Goal: Navigation & Orientation: Go to known website

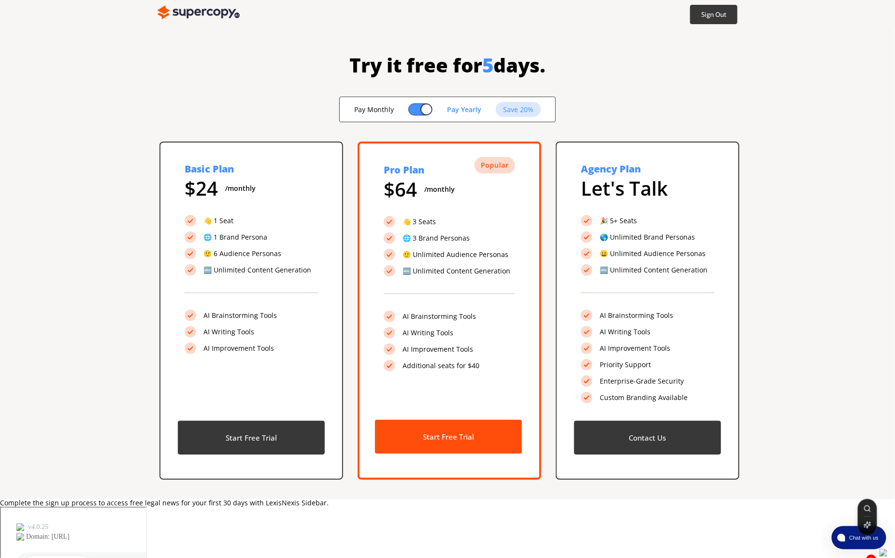
click at [194, 9] on img at bounding box center [199, 12] width 82 height 19
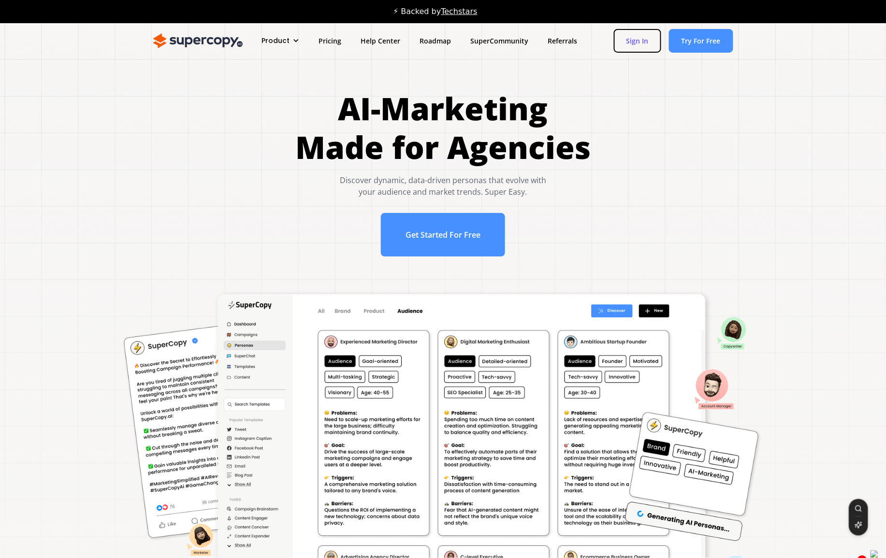
click at [626, 47] on link "Sign In" at bounding box center [637, 41] width 47 height 24
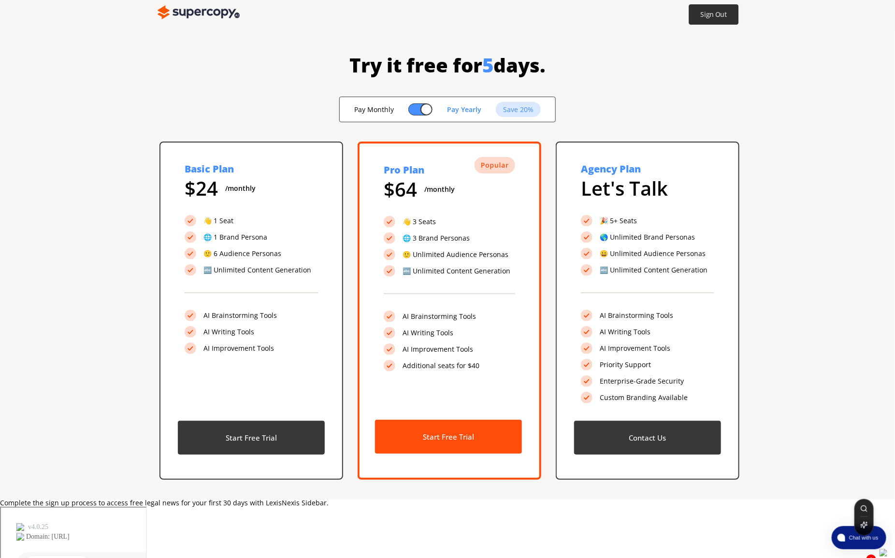
click at [704, 15] on b "Sign Out" at bounding box center [714, 14] width 27 height 9
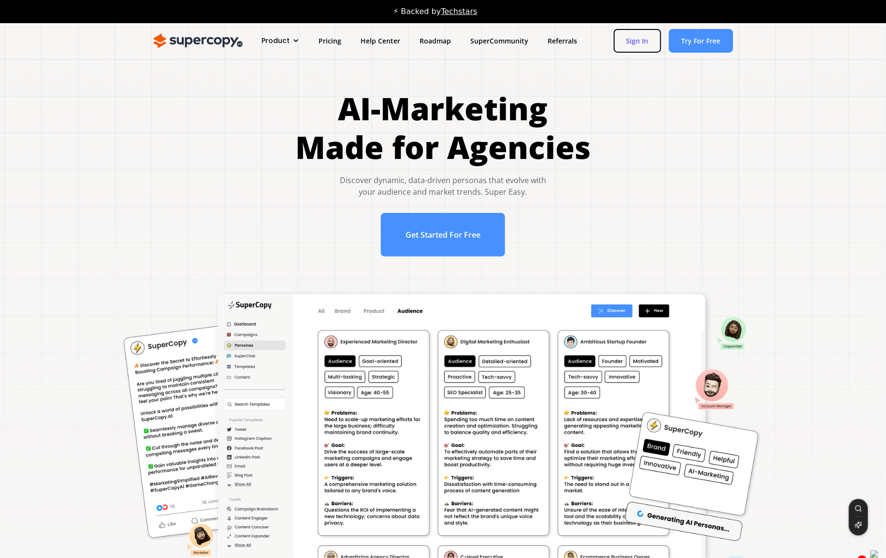
click at [641, 43] on link "Sign In" at bounding box center [637, 41] width 47 height 24
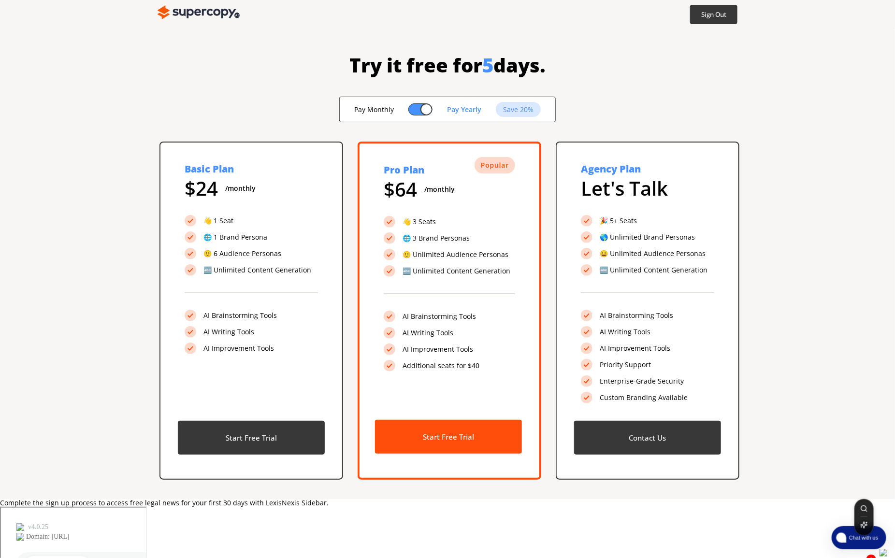
click at [844, 532] on button "Chat with us" at bounding box center [859, 537] width 55 height 23
